Goal: Information Seeking & Learning: Get advice/opinions

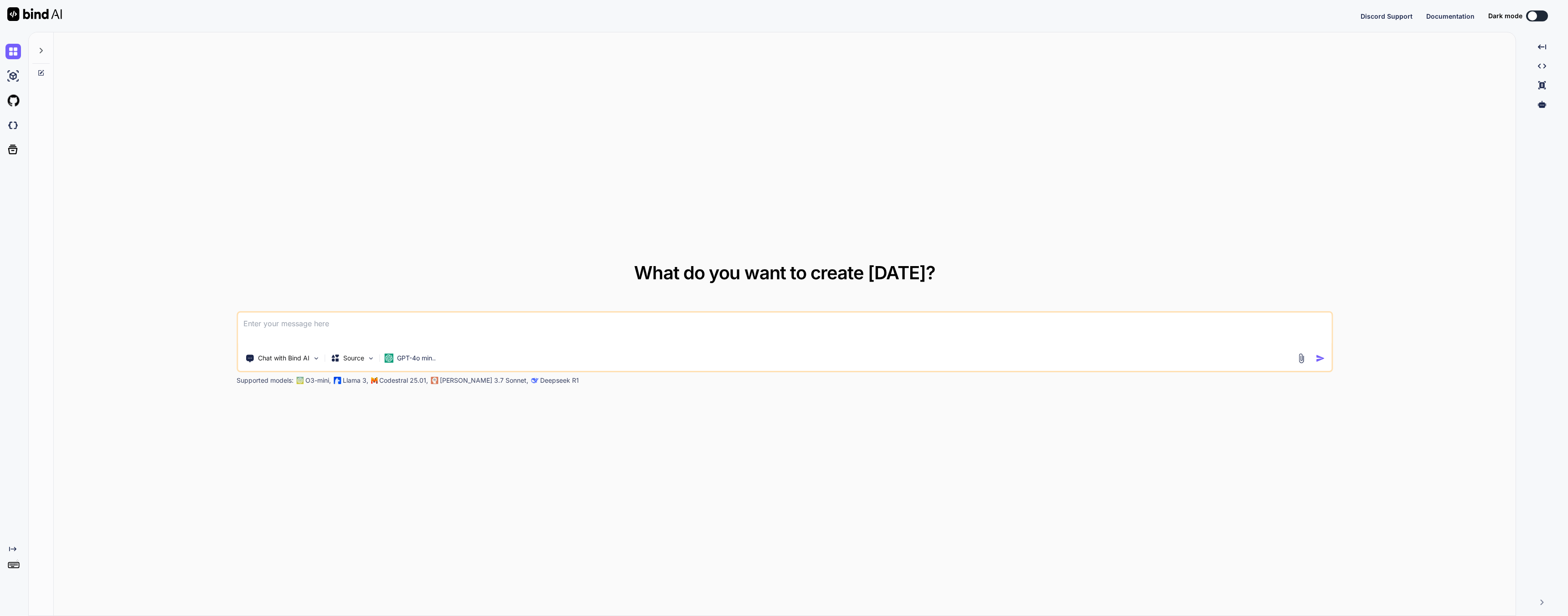
click at [342, 328] on textarea at bounding box center [785, 330] width 1094 height 33
type textarea "x"
type textarea "I"
type textarea "x"
type textarea "I"
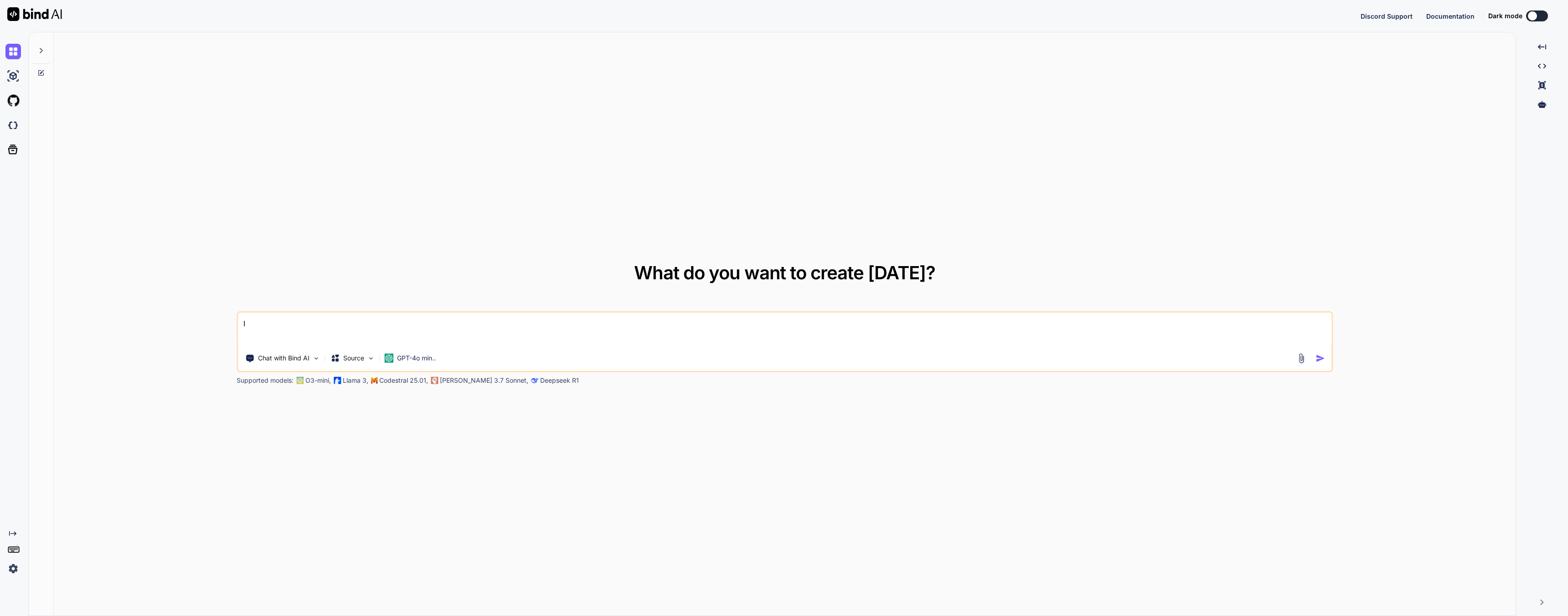
type textarea "x"
type textarea "I n"
type textarea "x"
type textarea "I ne"
type textarea "x"
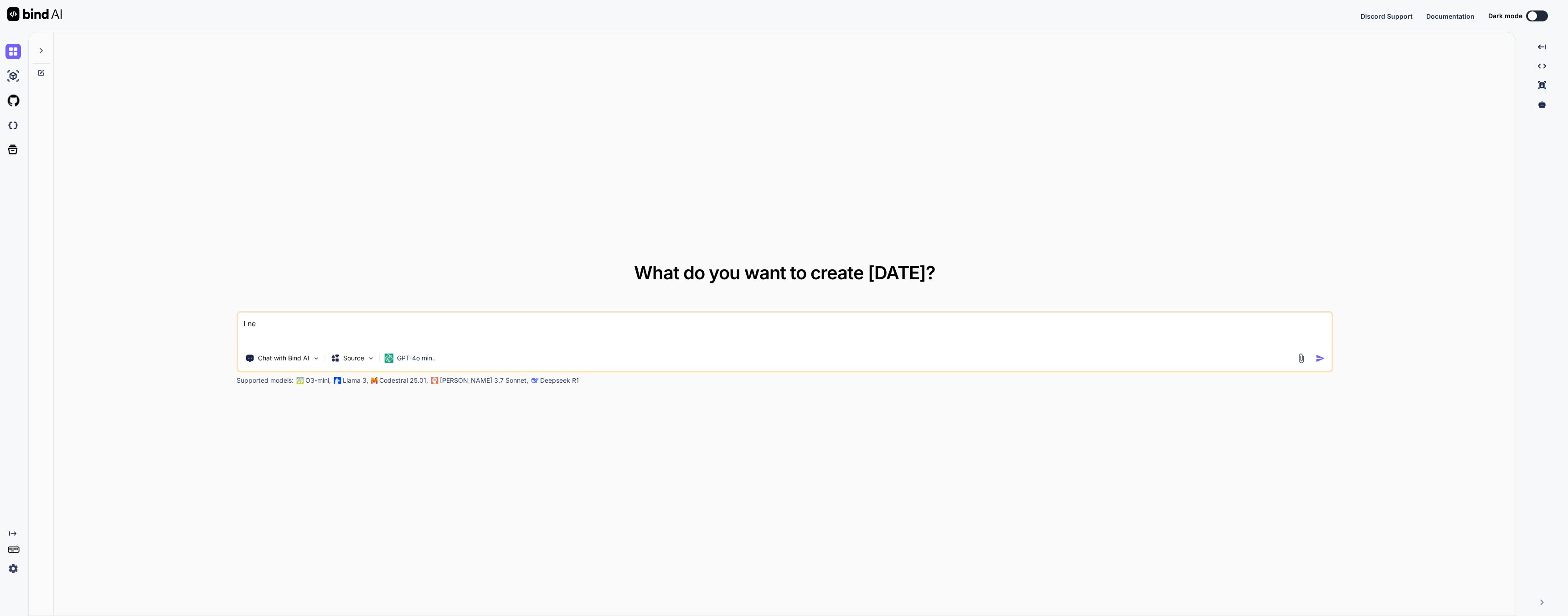
type textarea "I nee"
type textarea "x"
type textarea "I need"
type textarea "x"
type textarea "I need"
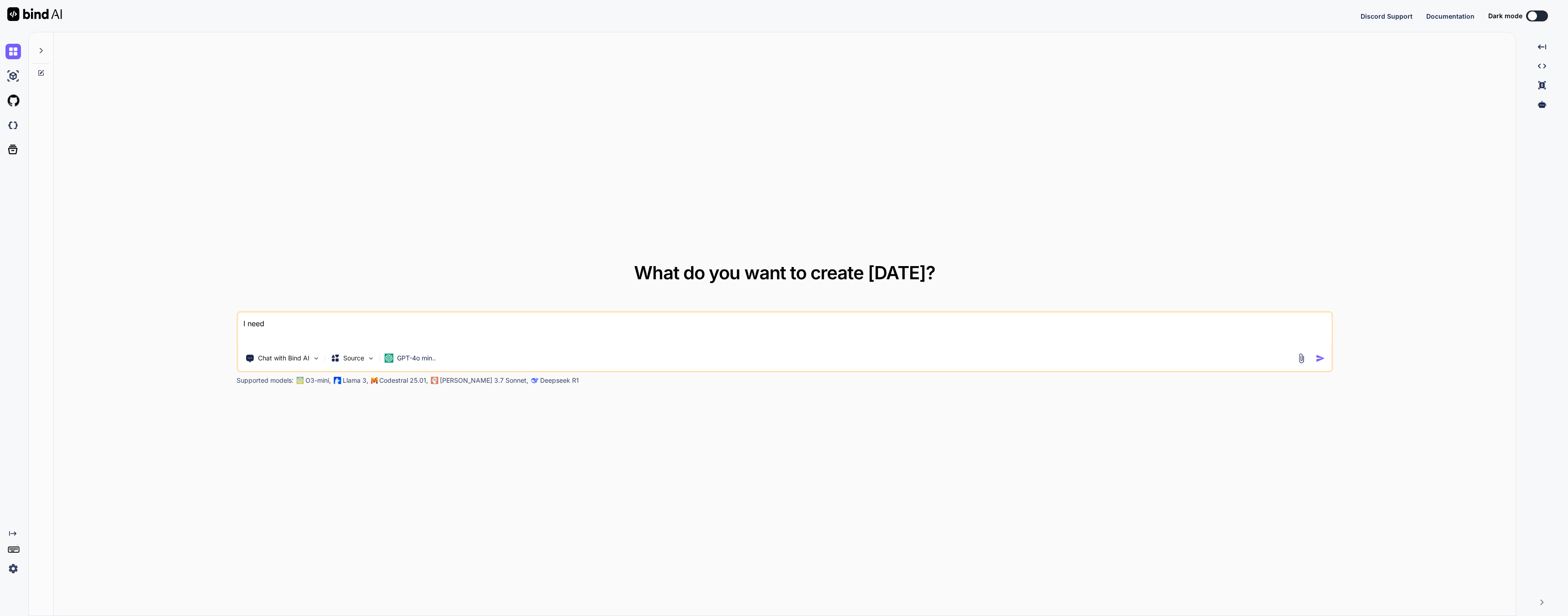
type textarea "x"
type textarea "I need a"
type textarea "x"
type textarea "I need a"
type textarea "x"
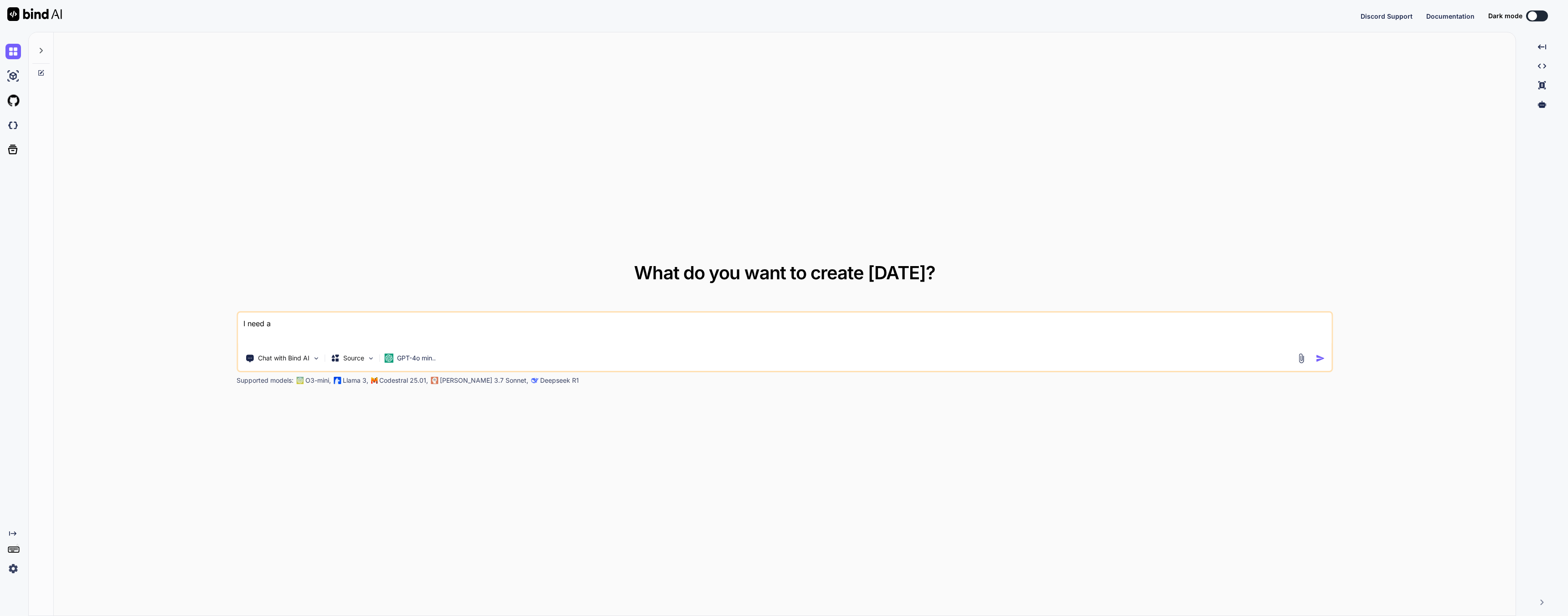
type textarea "I need a f"
type textarea "x"
type textarea "I need a fo"
type textarea "x"
type textarea "I need a for"
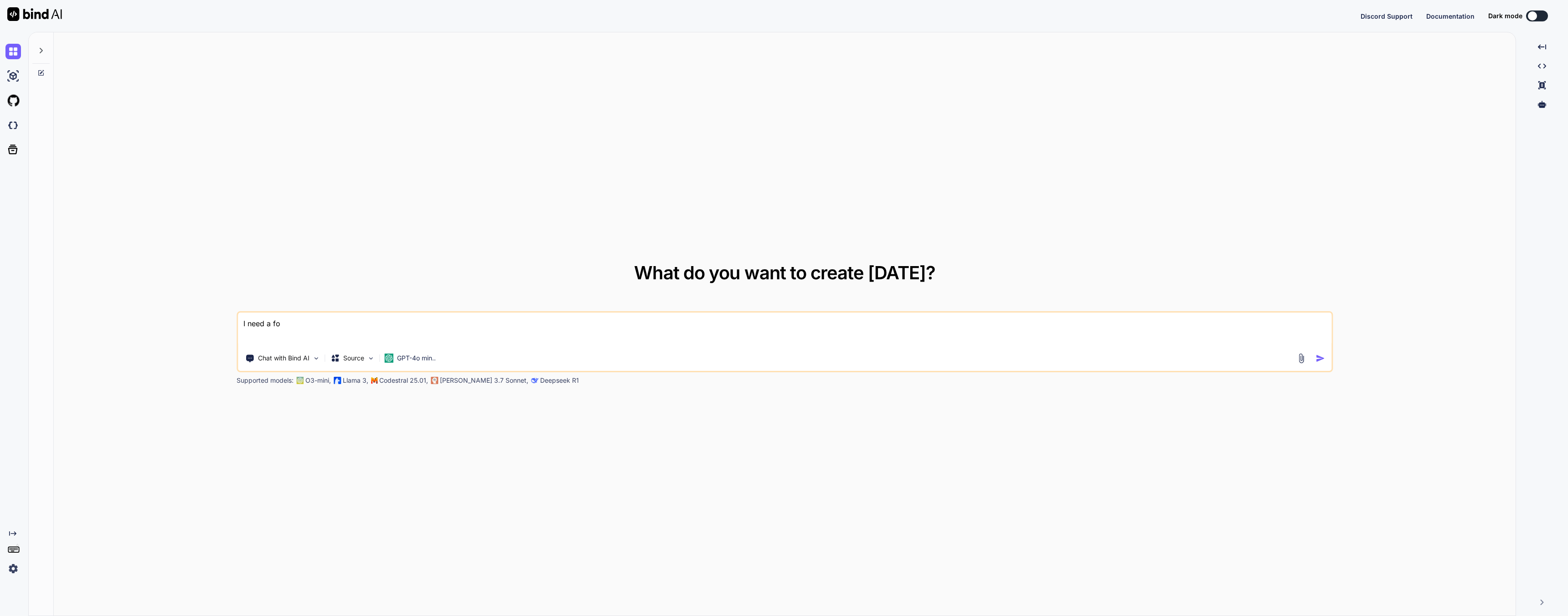
type textarea "x"
type textarea "I need a form"
type textarea "x"
type textarea "I need a formu"
type textarea "x"
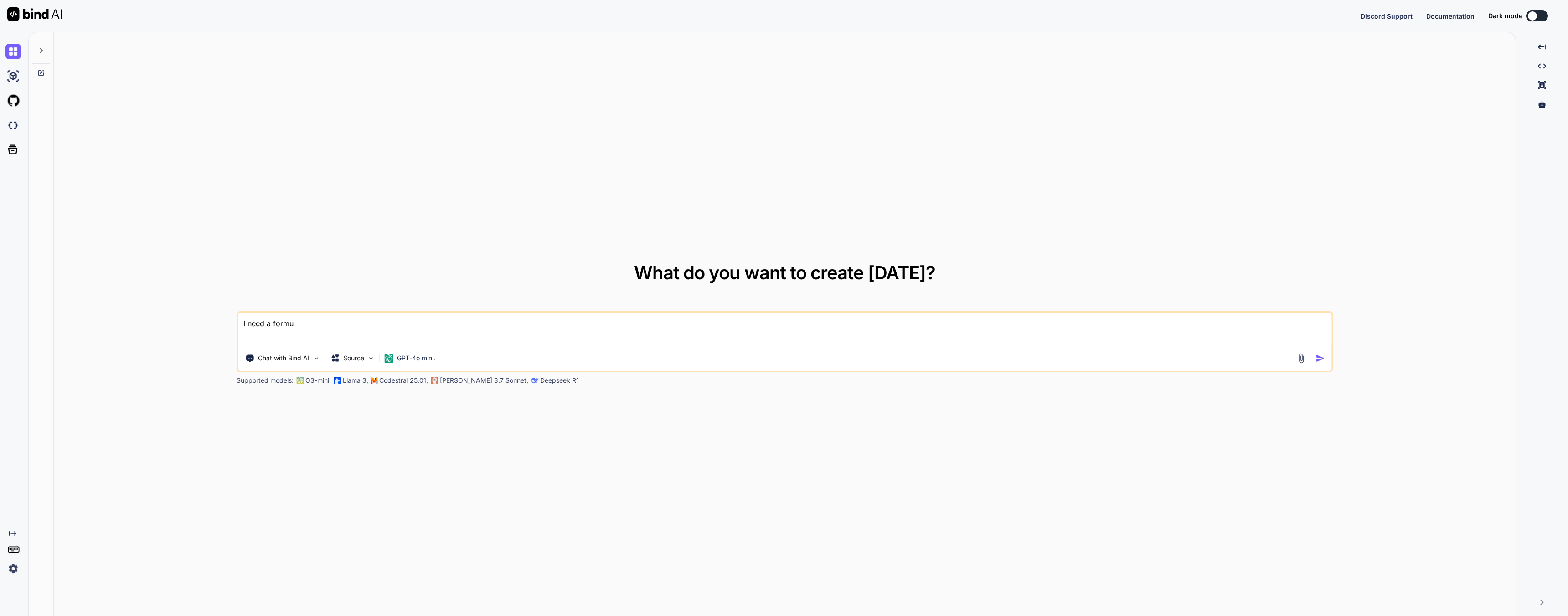
type textarea "I need a formul"
type textarea "x"
type textarea "I need a formul"
type textarea "x"
type textarea "I need a formul a"
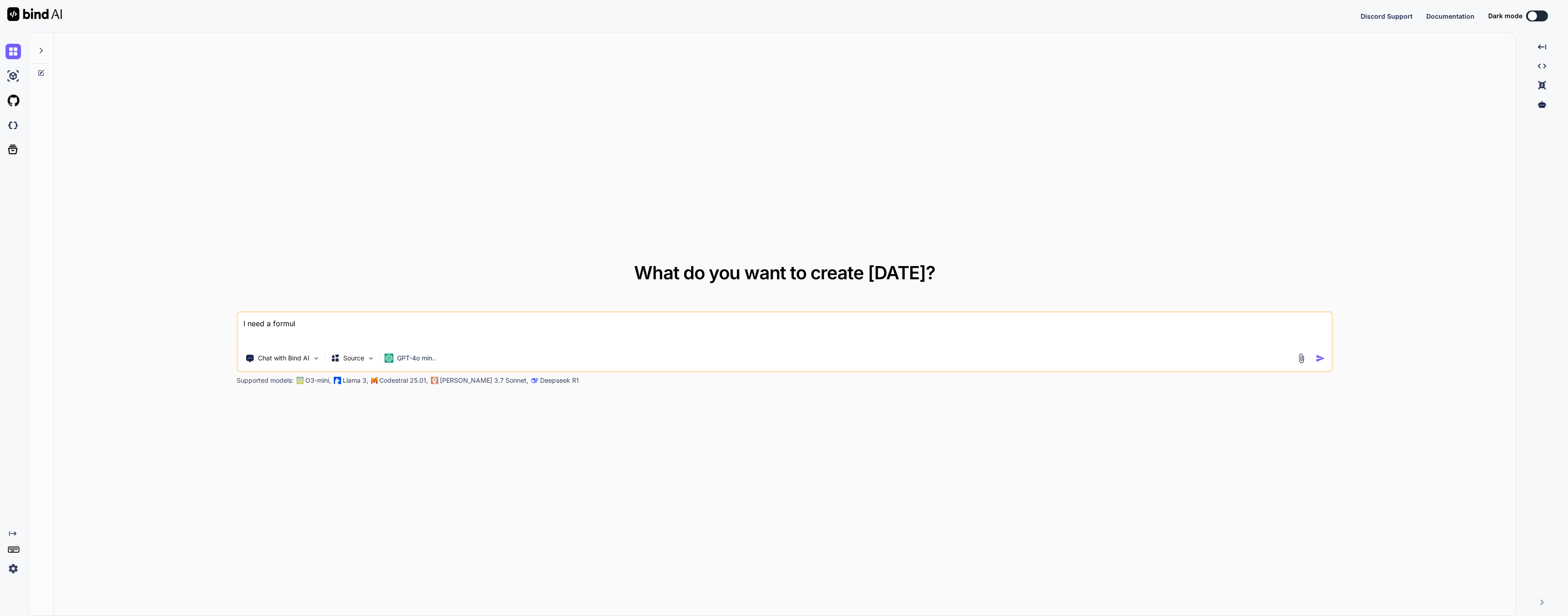
type textarea "x"
type textarea "I need a formul"
type textarea "x"
type textarea "I need a formul"
type textarea "x"
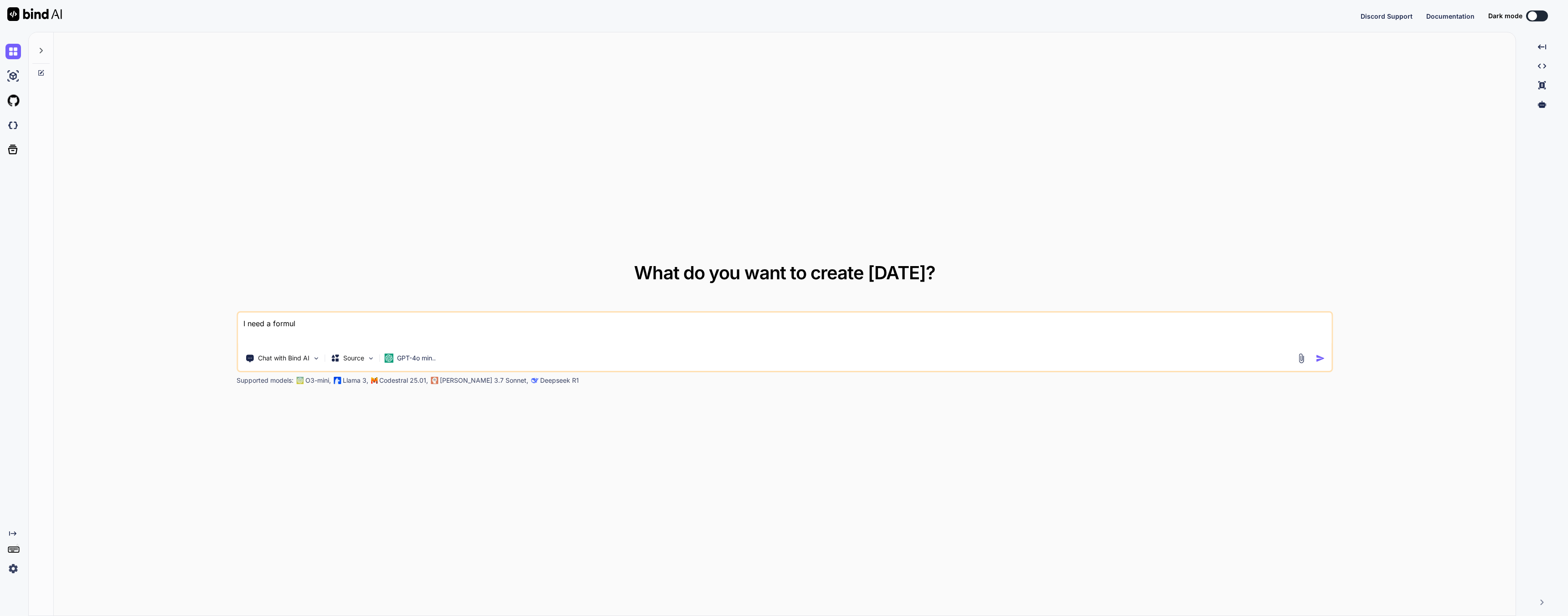
type textarea "I need a formula"
type textarea "x"
type textarea "I need a formula"
type textarea "x"
type textarea "I need a formula t"
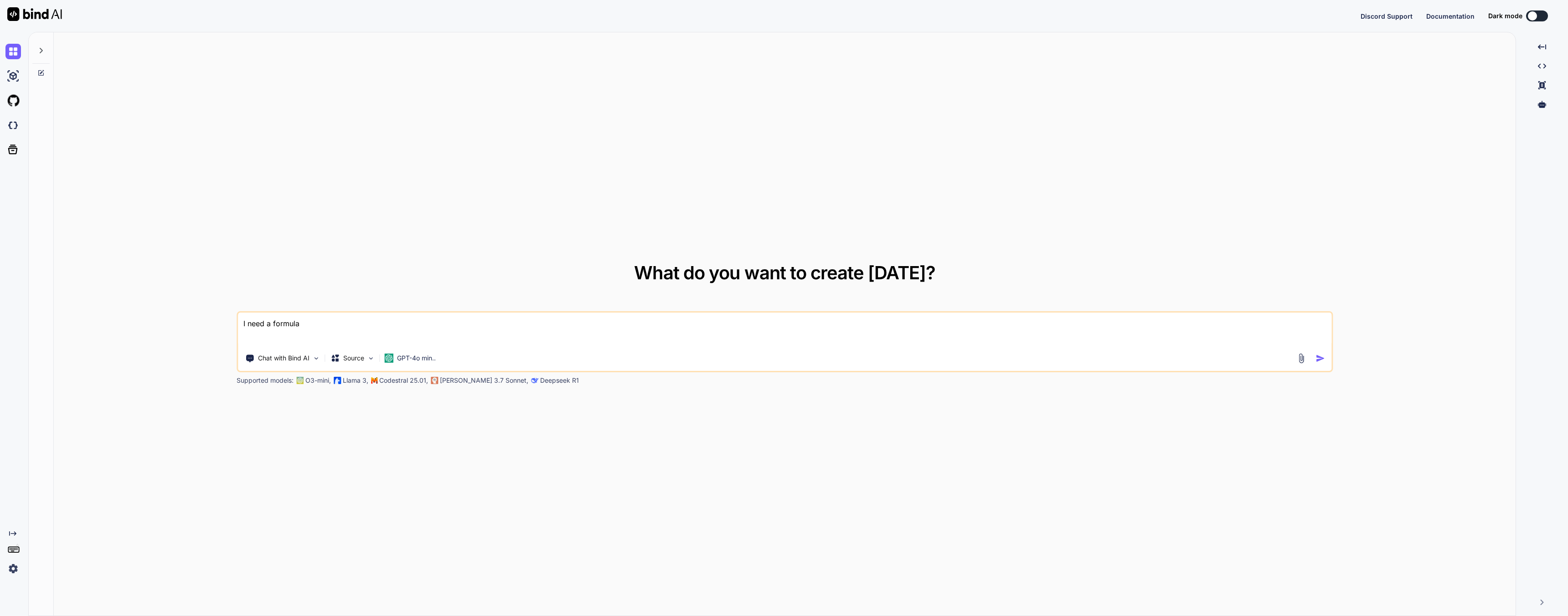
type textarea "x"
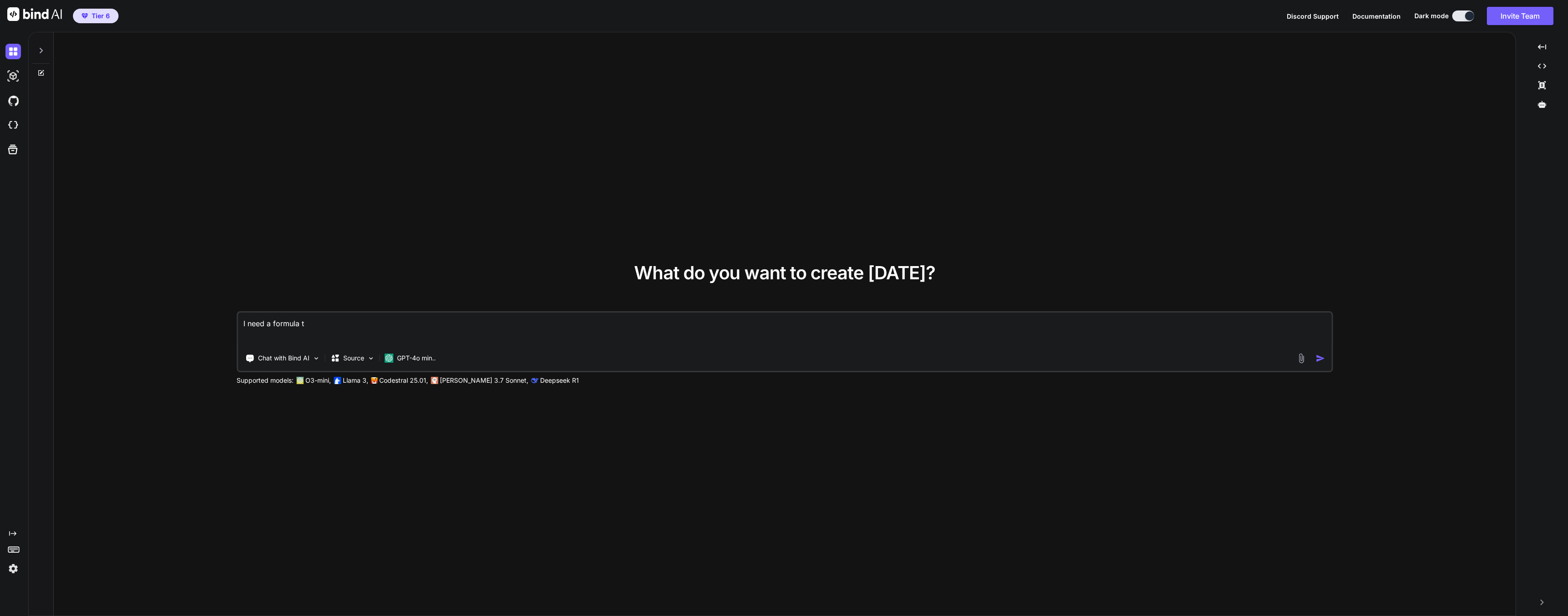
type textarea "I need a formula th"
type textarea "x"
type textarea "I need a formula tha"
type textarea "x"
type textarea "I need a formula that"
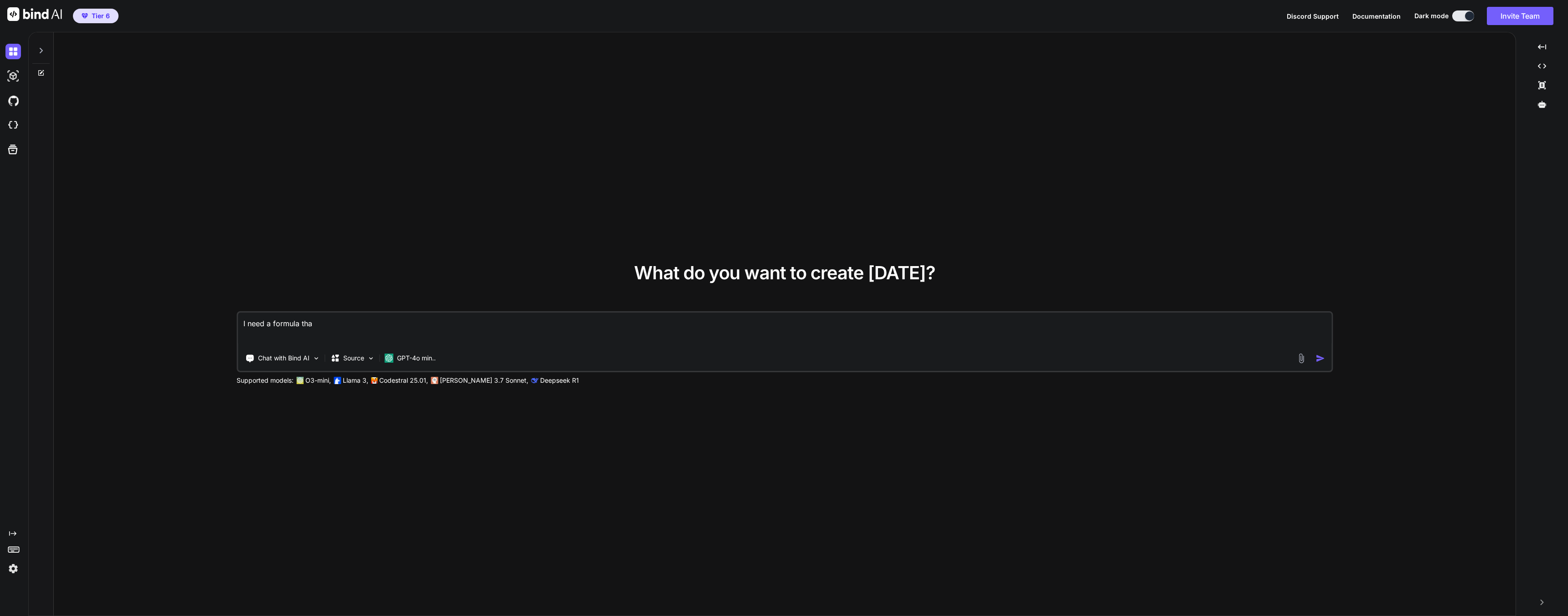
type textarea "x"
type textarea "I need a formula that"
type textarea "x"
type textarea "I need a formula that w"
type textarea "x"
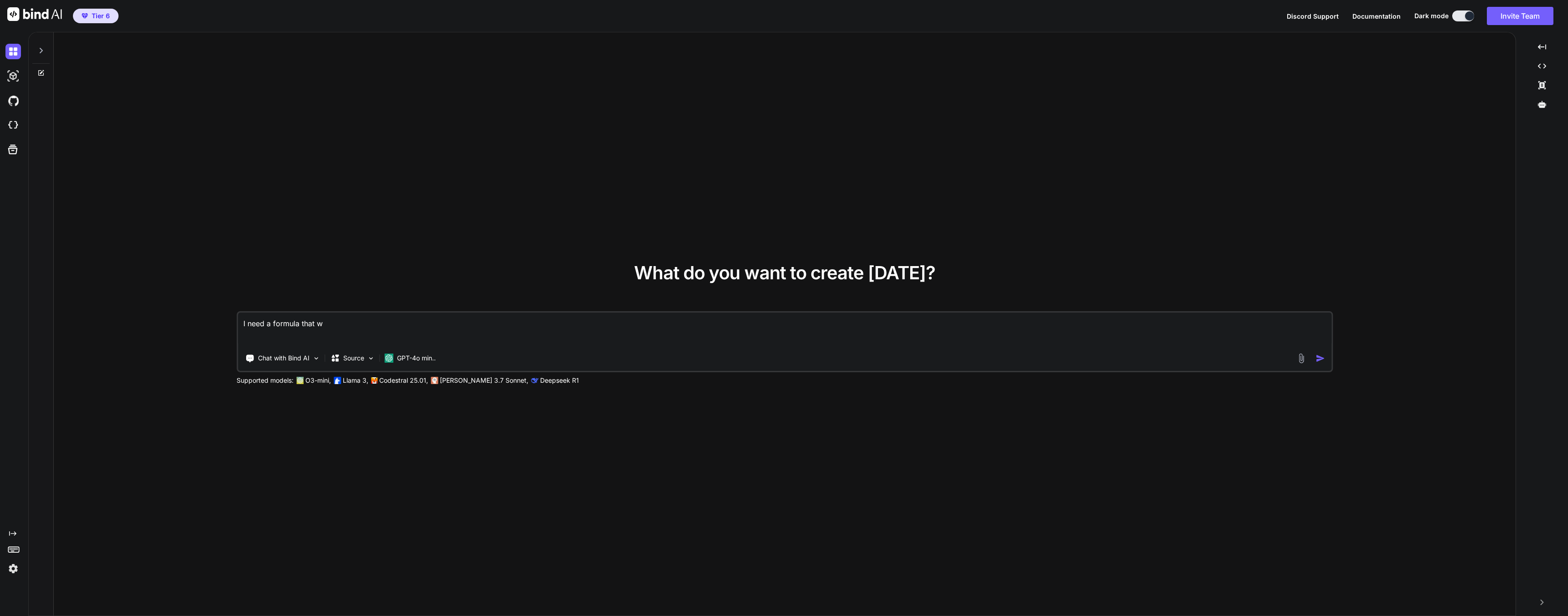
type textarea "I need a formula that wi"
type textarea "x"
type textarea "I need a formula that wil"
type textarea "x"
type textarea "I need a formula that will"
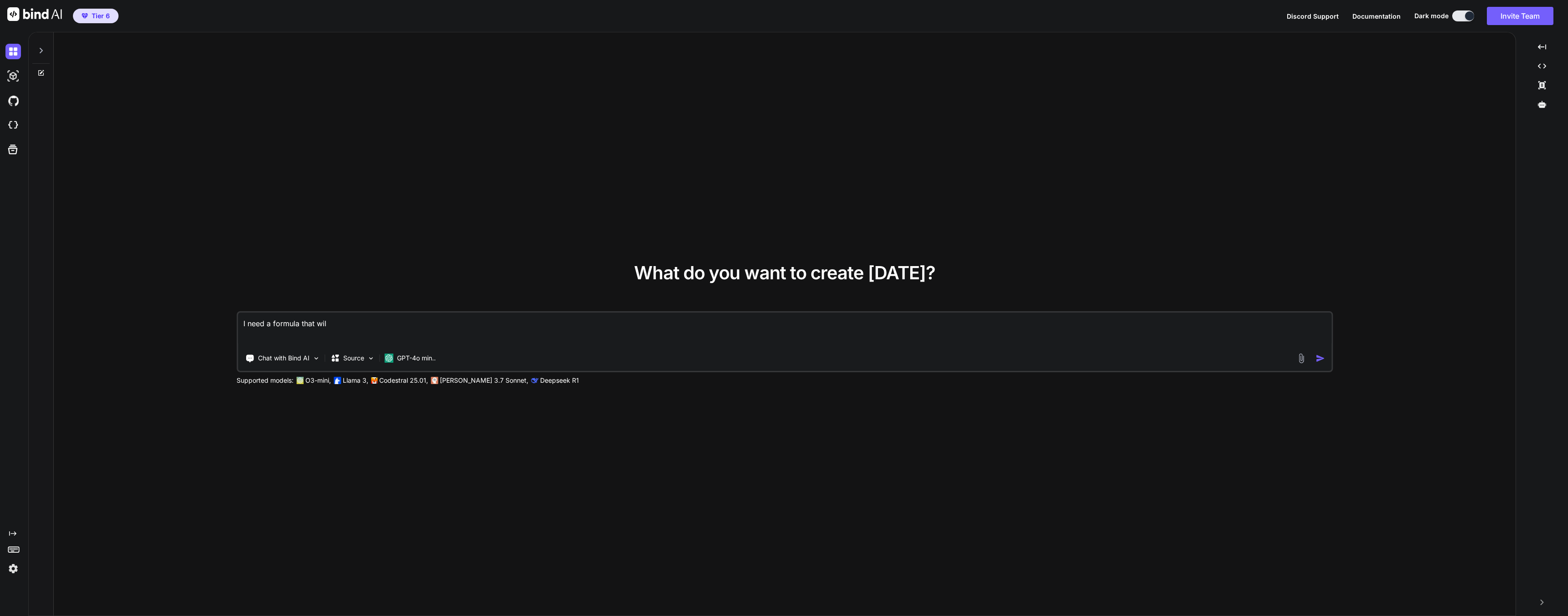
type textarea "x"
type textarea "I need a formula that will"
type textarea "x"
type textarea "I need a formula that will a"
type textarea "x"
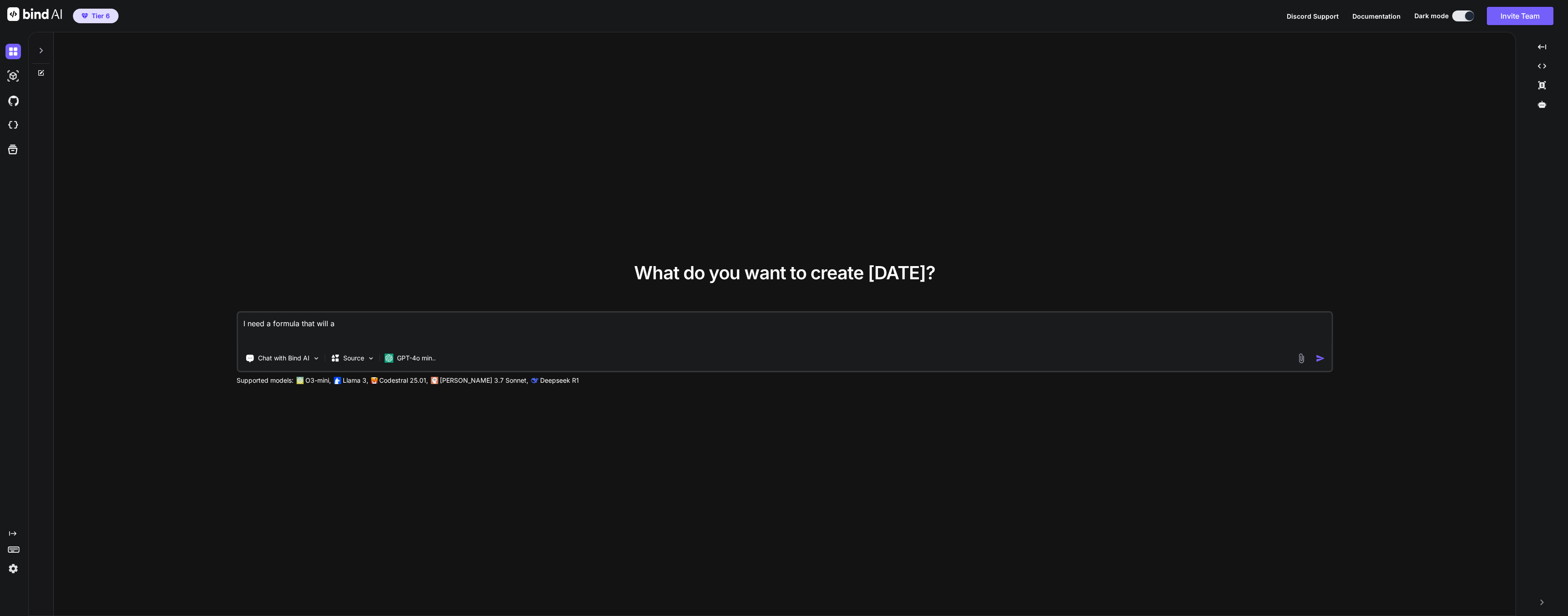
type textarea "I need a formula that will al"
type textarea "x"
type textarea "I need a formula that will all"
type textarea "x"
type textarea "I need a formula that will allo"
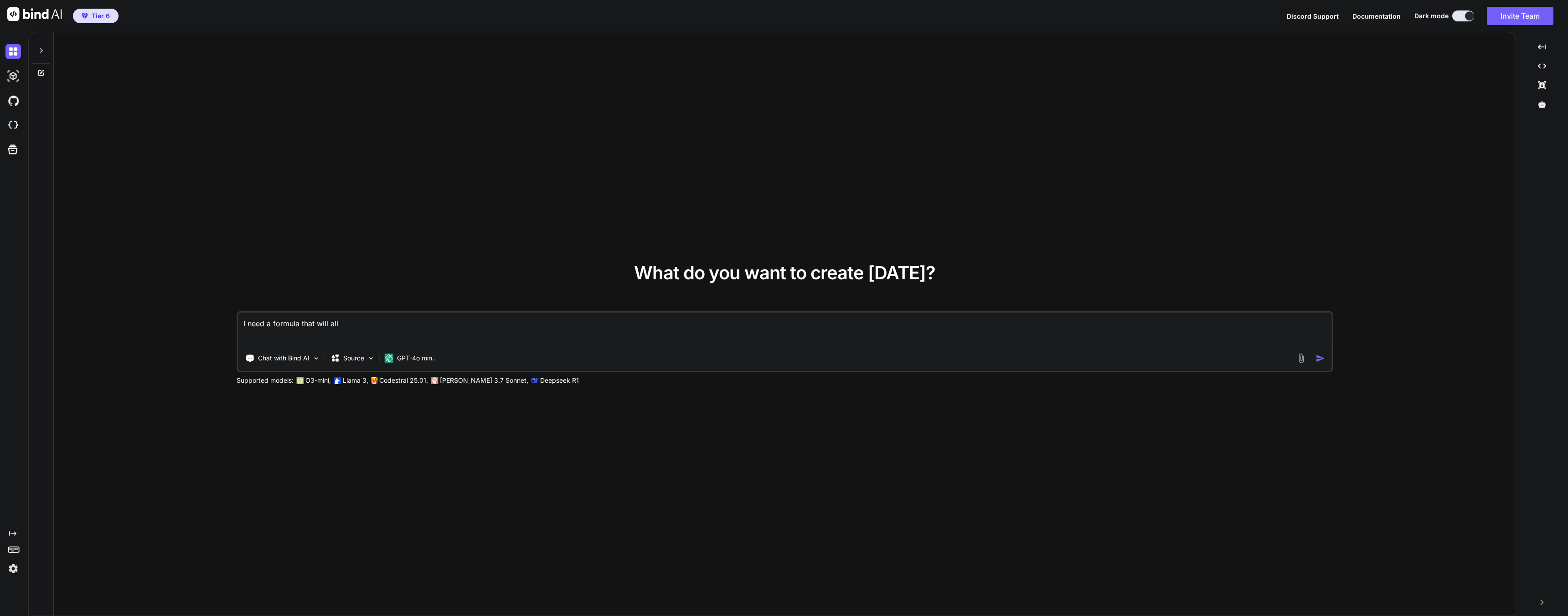
type textarea "x"
type textarea "I need a formula that will allow"
type textarea "x"
type textarea "I need a formula that will allow"
type textarea "x"
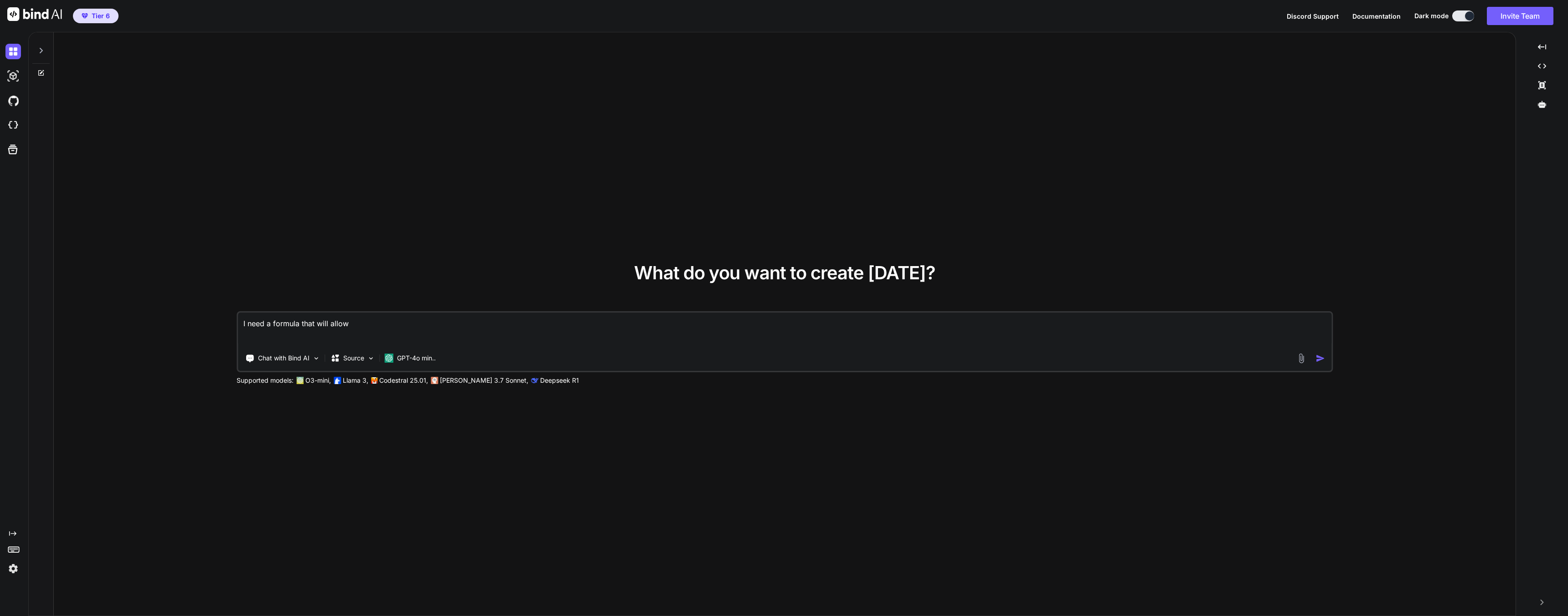
type textarea "I need a formula that will allow t"
type textarea "x"
type textarea "I need a formula that will allow th"
type textarea "x"
type textarea "I need a formula that will allow thi"
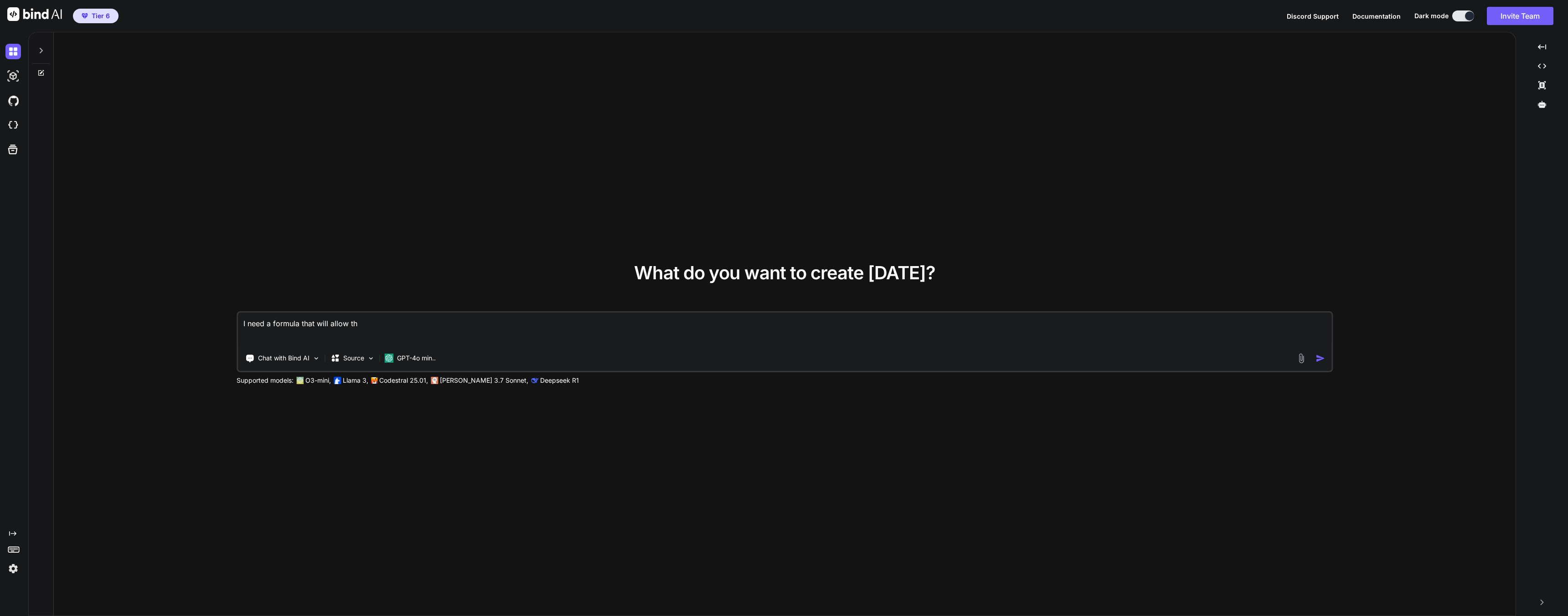
type textarea "x"
type textarea "I need a formula that will allow this"
type textarea "x"
type textarea "I need a formula that will allow this"
type textarea "x"
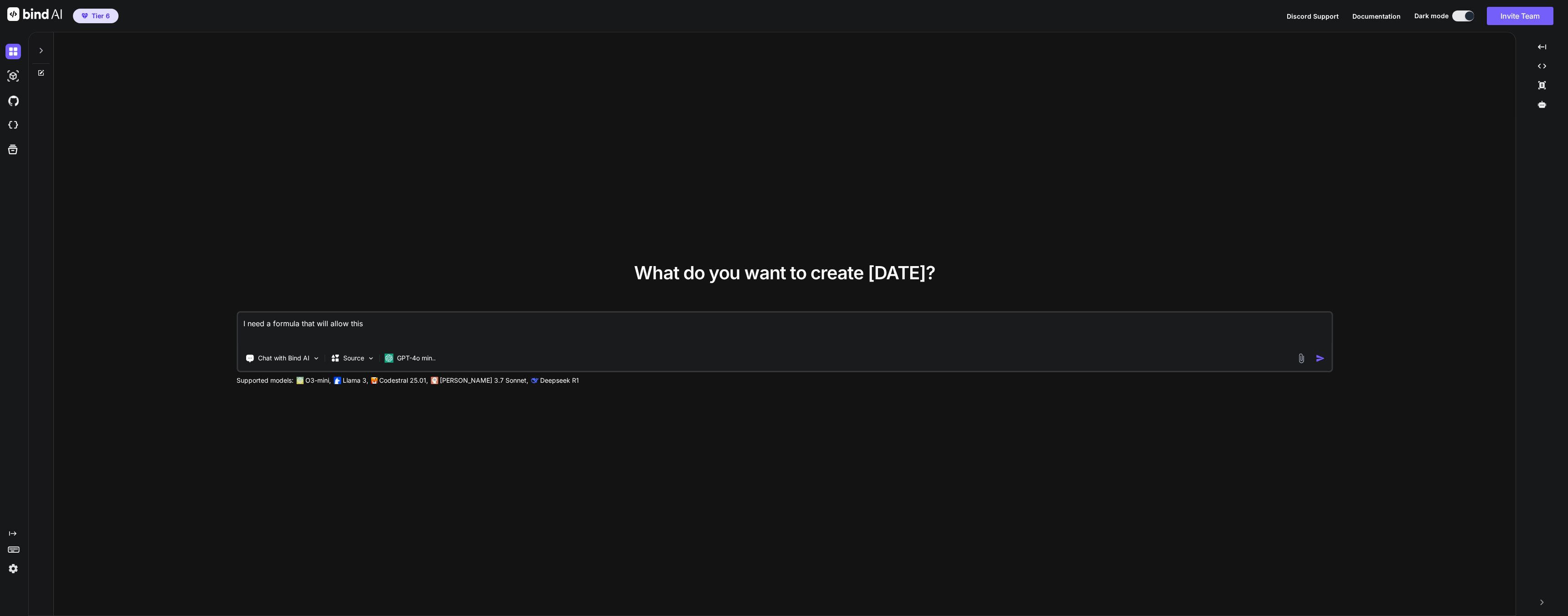
type textarea "I need a formula that will allow this t"
type textarea "x"
type textarea "I need a formula that will allow this to"
type textarea "x"
type textarea "I need a formula that will allow this to"
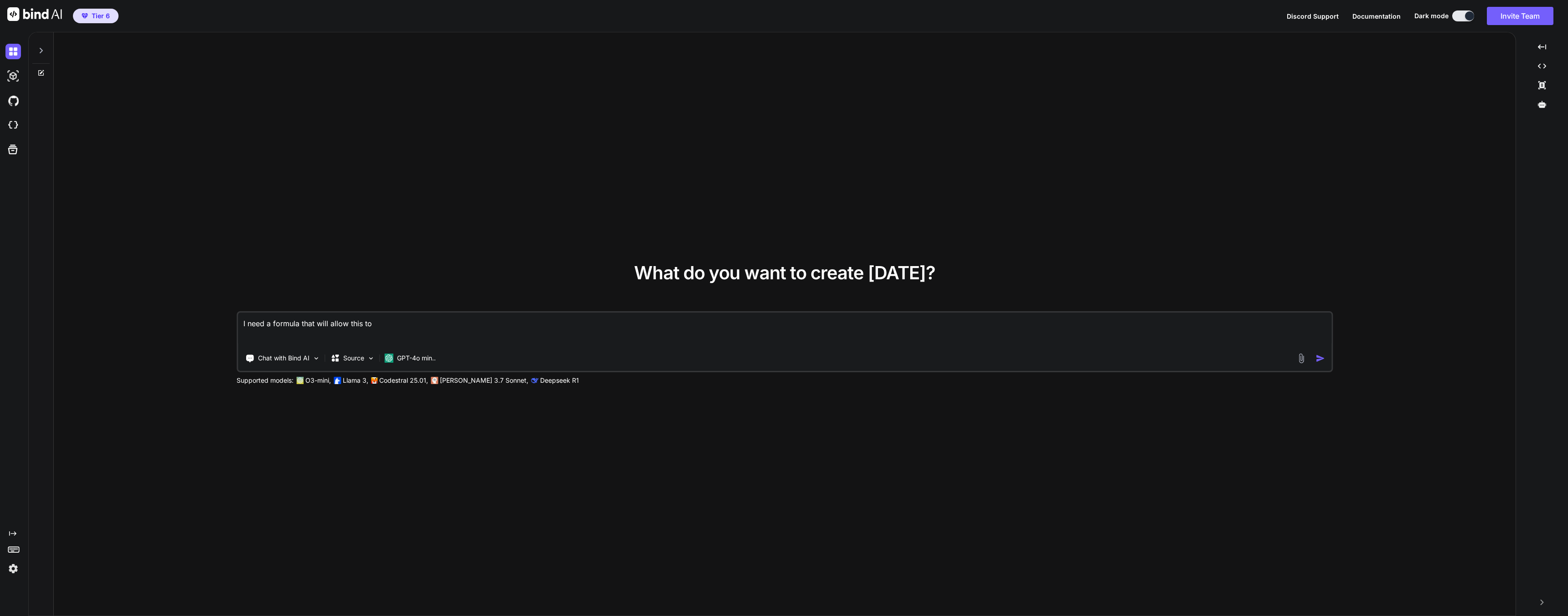
type textarea "x"
type textarea "I need a formula that will allow this to c"
type textarea "x"
type textarea "I need a formula that will allow this to co"
type textarea "x"
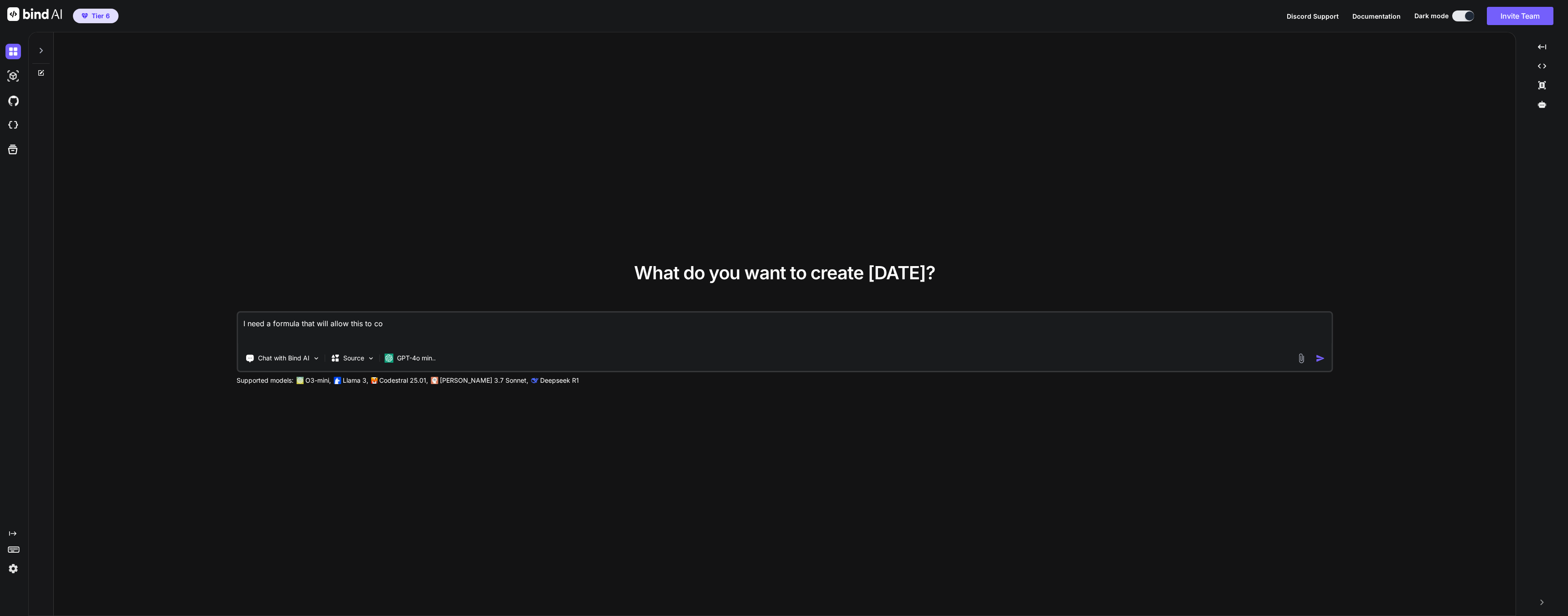
type textarea "I need a formula that will allow this to con"
type textarea "x"
type textarea "I need a formula that will allow this to conv"
type textarea "x"
type textarea "I need a formula that will allow this to con"
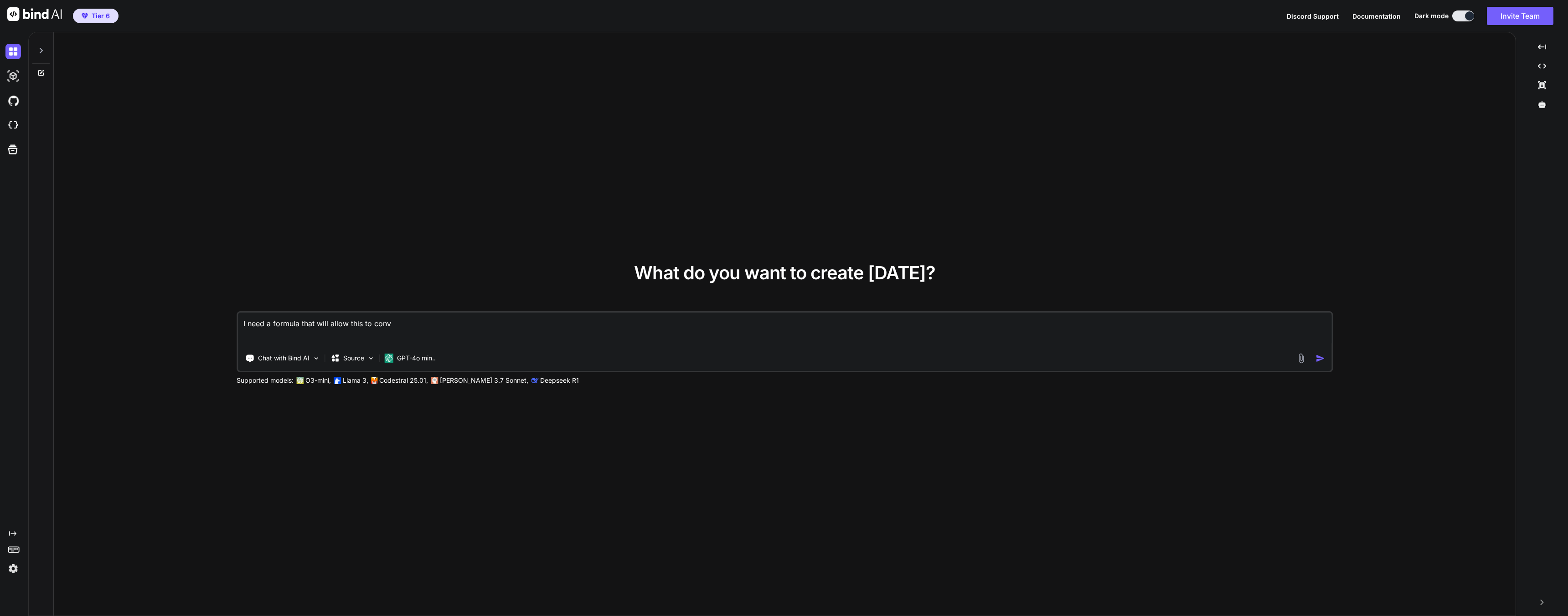
type textarea "x"
type textarea "I need a formula that will allow this to co"
type textarea "x"
type textarea "I need a formula that will allow this to c"
type textarea "x"
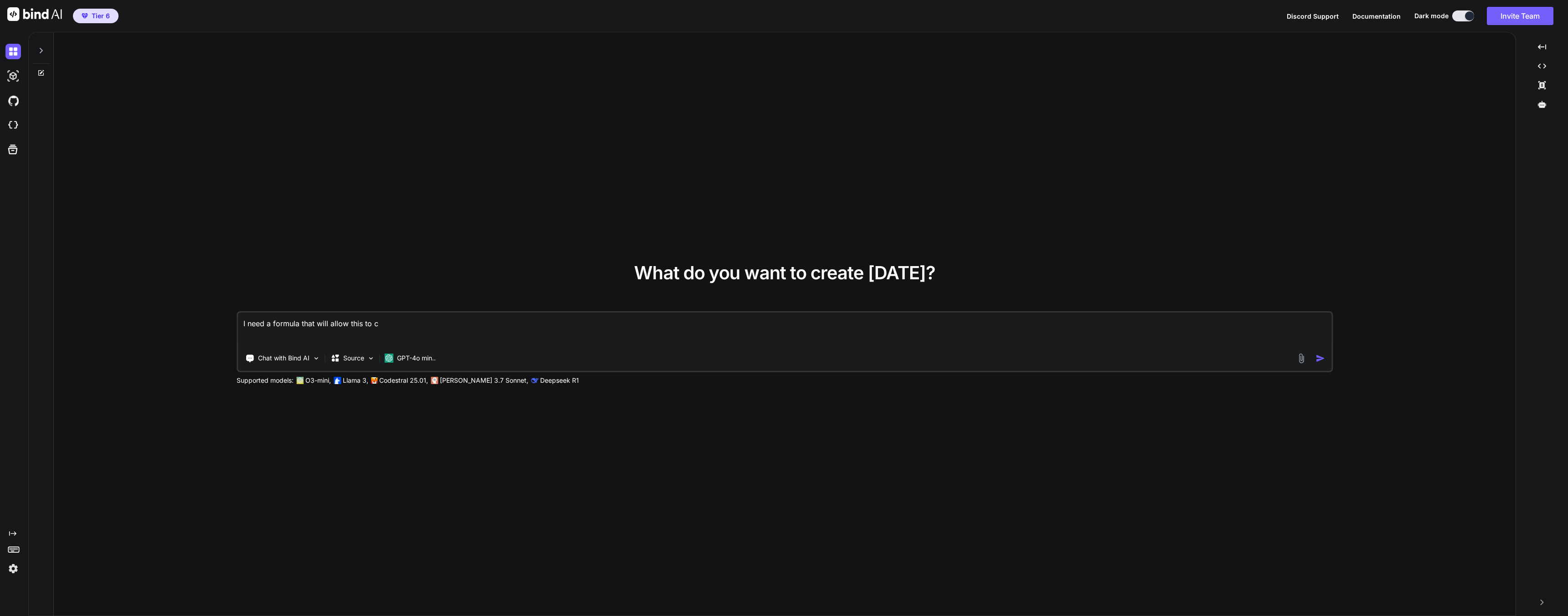
type textarea "I need a formula that will allow this to"
type textarea "x"
type textarea "I need a formula that will allow this to"
type textarea "x"
type textarea "I need a formula that will allow this t"
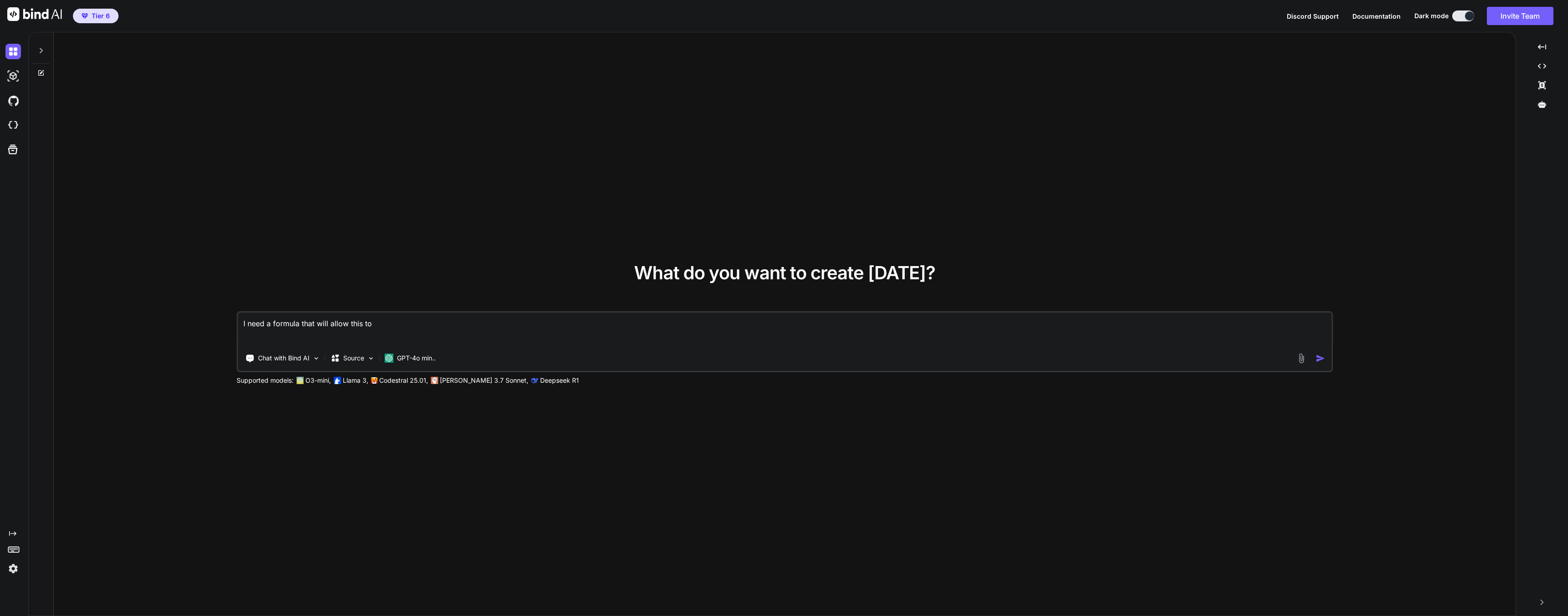
type textarea "x"
type textarea "I need a formula that will allow this"
type textarea "x"
paste textarea "=VLOOKUP(A2,'Secure Office Device List'!J:AS,36,FALSE)"
click at [397, 328] on textarea "I need a formula that will allow this to search =VLOOKUP(A2,'Secure Office Devi…" at bounding box center [785, 330] width 1094 height 33
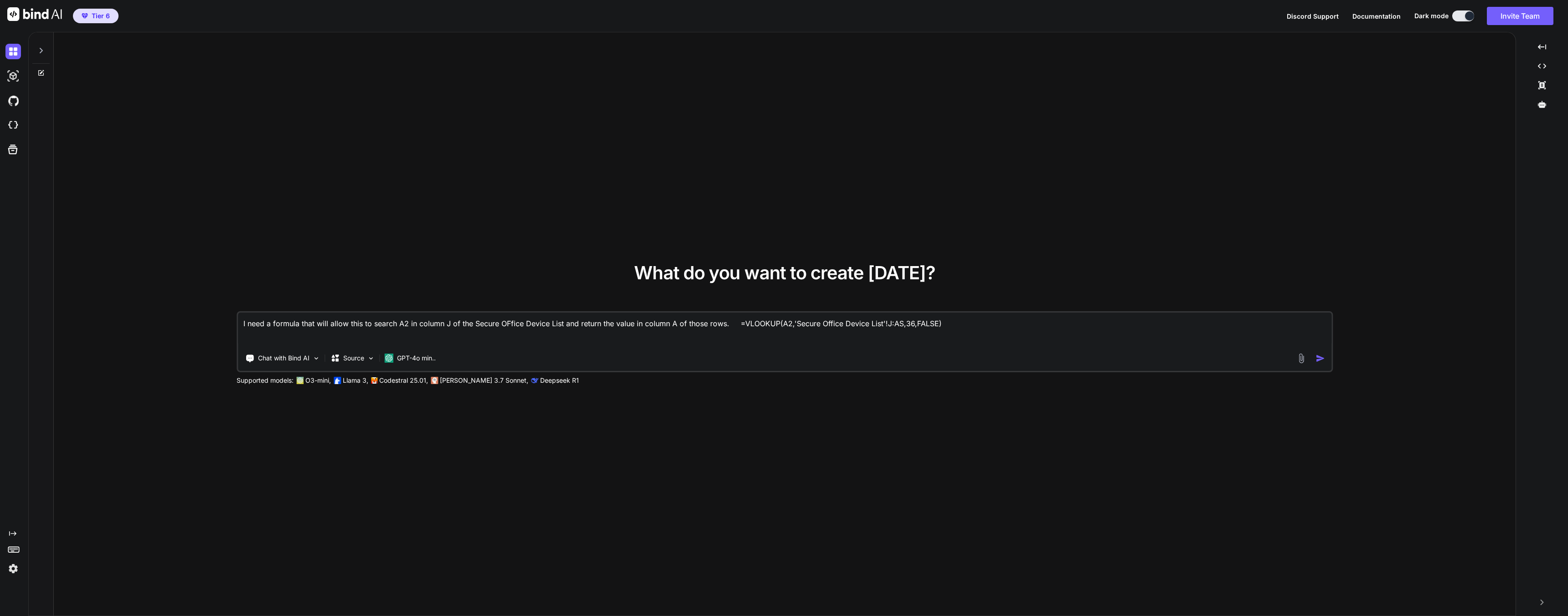
type textarea "I need a formula that will allow this to search A2 in column J of the Secure OF…"
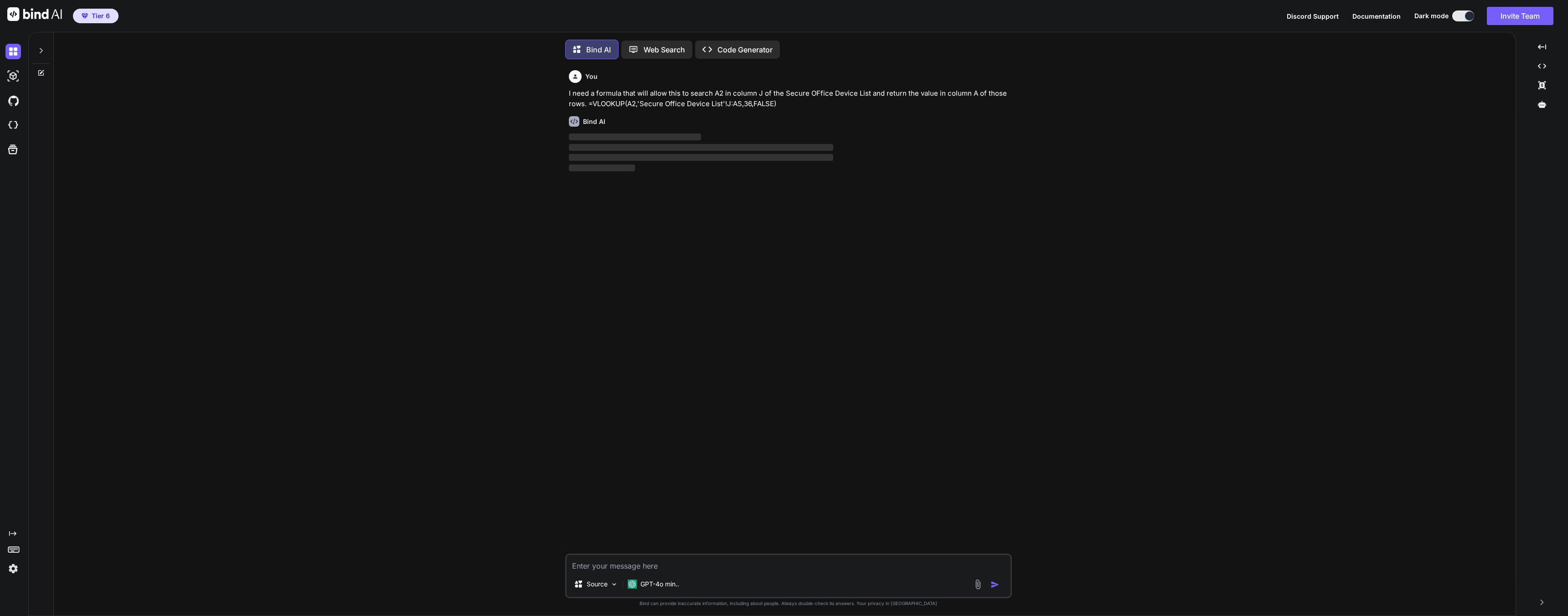
scroll to position [4, 0]
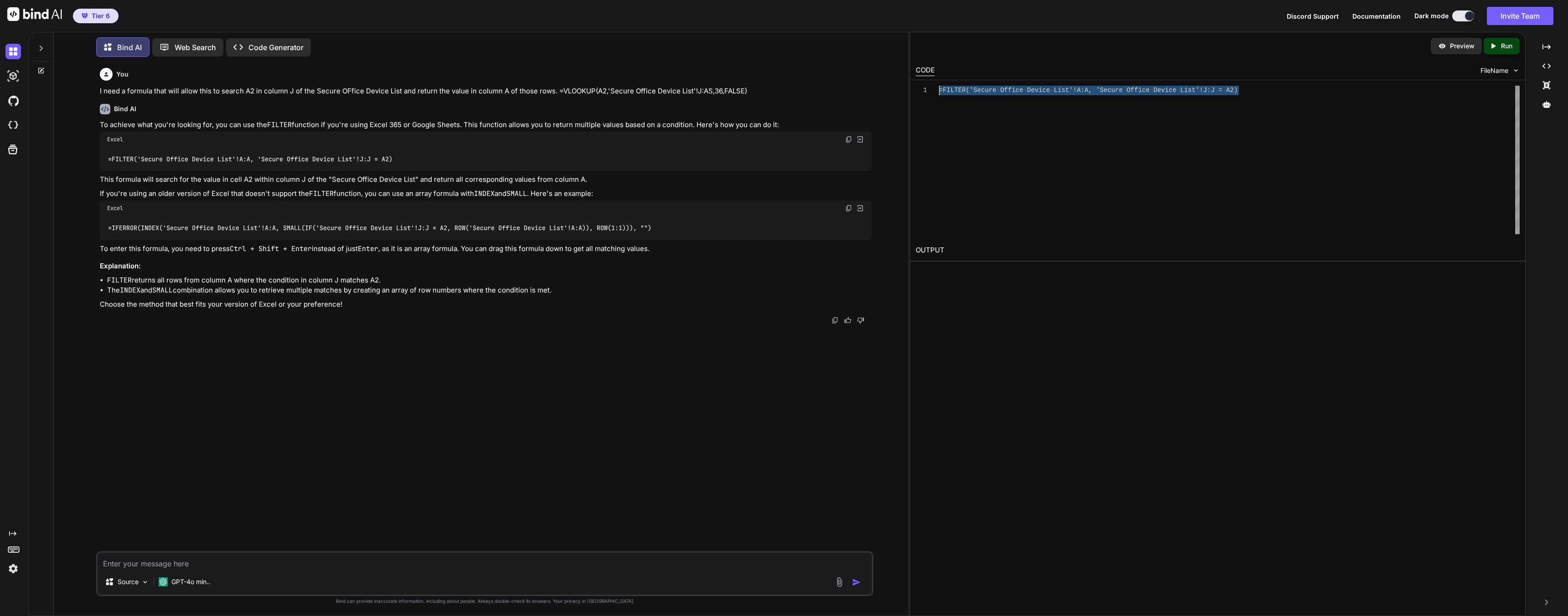
drag, startPoint x: 1241, startPoint y: 90, endPoint x: 922, endPoint y: 89, distance: 319.0
click at [939, 89] on div "=FILTER('Secure Office Device List'!A:A, 'Secure O ffice Device List'!J:J = A2)" at bounding box center [1230, 160] width 581 height 149
type textarea "=FILTER('Secure Office Device List'!A:A, 'Secure Office Device List'!J:J = A2)"
